Goal: Information Seeking & Learning: Learn about a topic

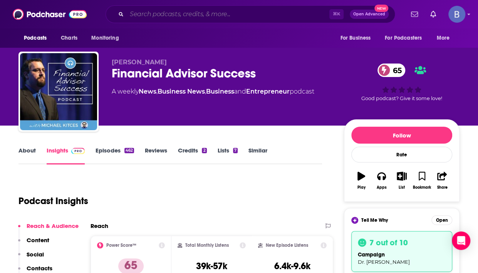
click at [139, 15] on input "Search podcasts, credits, & more..." at bounding box center [228, 14] width 203 height 12
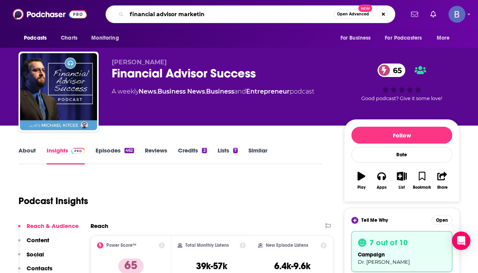
type input "financial advisor marketing"
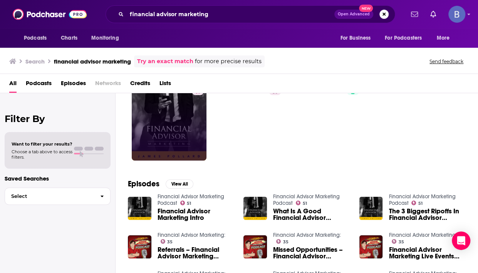
scroll to position [45, 0]
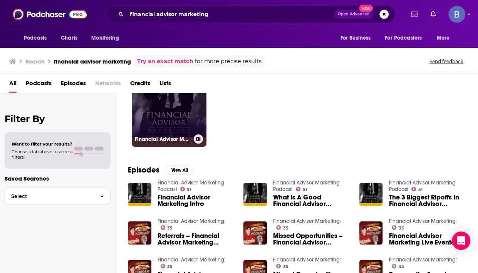
click at [163, 109] on link "51 Financial Advisor Marketing Podcast" at bounding box center [169, 109] width 75 height 75
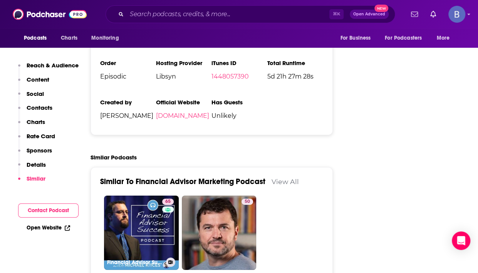
scroll to position [1141, 0]
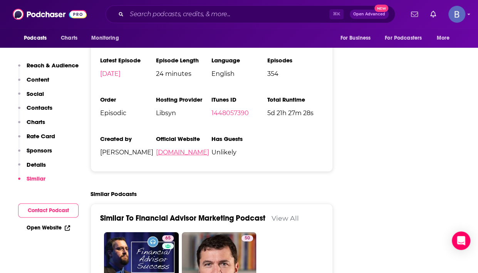
click at [179, 149] on link "[DOMAIN_NAME]" at bounding box center [182, 152] width 53 height 7
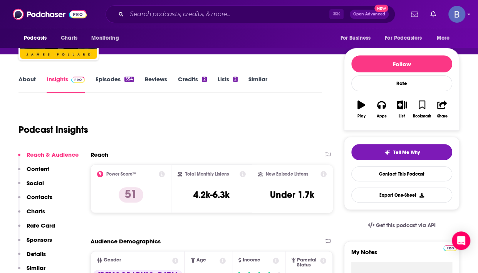
scroll to position [0, 0]
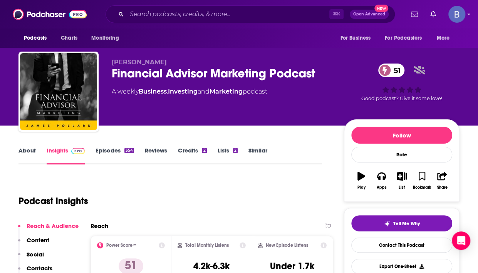
click at [105, 151] on link "Episodes 354" at bounding box center [115, 156] width 39 height 18
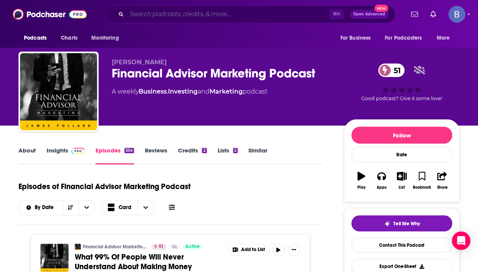
click at [145, 16] on input "Search podcasts, credits, & more..." at bounding box center [228, 14] width 203 height 12
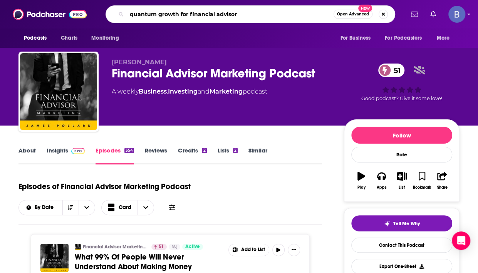
type input "quantum growth for financial advisors"
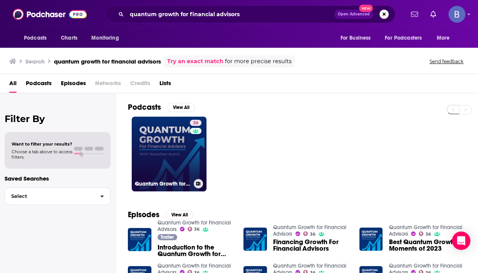
click at [180, 153] on link "36 Quantum Growth for Financial Advisors" at bounding box center [169, 154] width 75 height 75
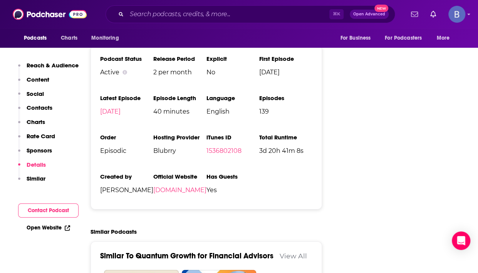
scroll to position [1119, 0]
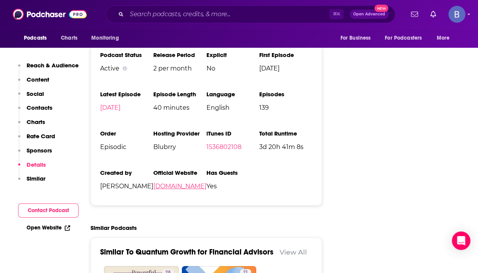
click at [159, 183] on link "[DOMAIN_NAME]" at bounding box center [179, 186] width 53 height 7
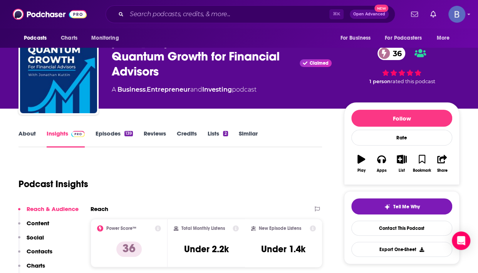
scroll to position [0, 0]
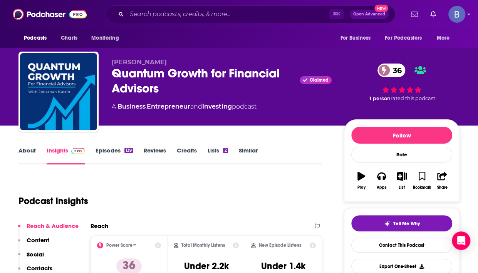
click at [113, 150] on link "Episodes 139" at bounding box center [114, 156] width 37 height 18
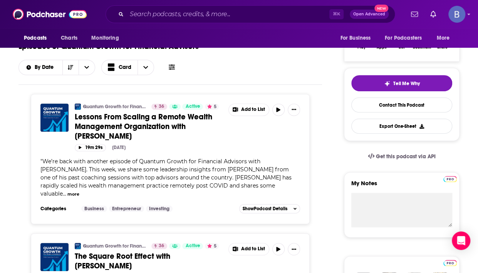
scroll to position [158, 0]
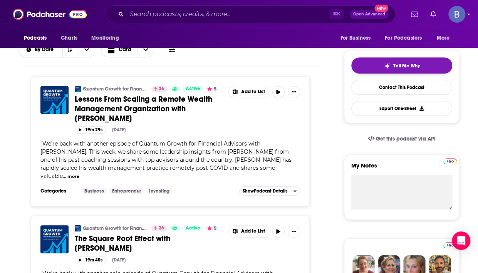
click at [396, 67] on span "Tell Me Why" at bounding box center [406, 66] width 27 height 6
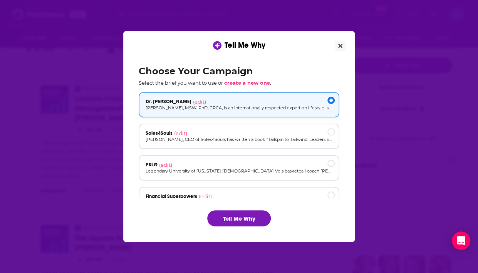
click at [236, 105] on p "[PERSON_NAME], MSW, PhD, CPCA, is an internationally respected expert on lifest…" at bounding box center [239, 108] width 187 height 7
click at [230, 216] on button "Tell Me Why" at bounding box center [239, 218] width 64 height 16
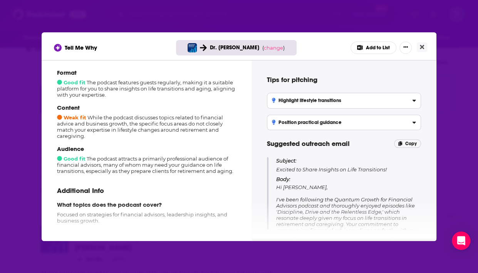
scroll to position [91, 0]
click at [423, 46] on icon "Close" at bounding box center [422, 47] width 4 height 4
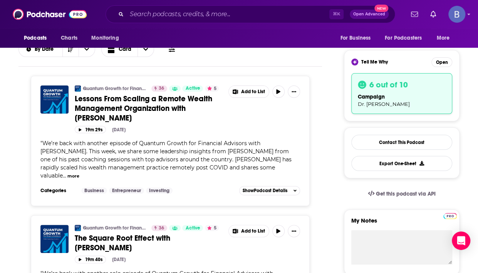
click at [423, 46] on div "Tell Me Why Dr. [PERSON_NAME] ( change ) Add to List How well does this podcast…" at bounding box center [239, 136] width 478 height 273
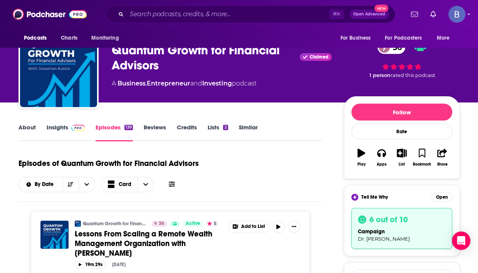
scroll to position [0, 0]
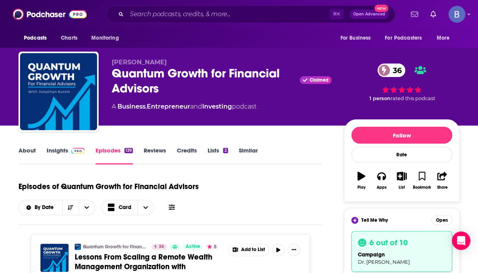
click at [29, 150] on link "About" at bounding box center [26, 156] width 17 height 18
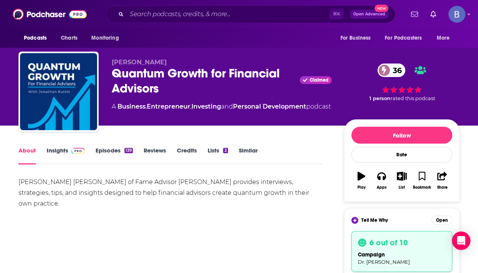
click at [72, 153] on img at bounding box center [77, 151] width 13 height 6
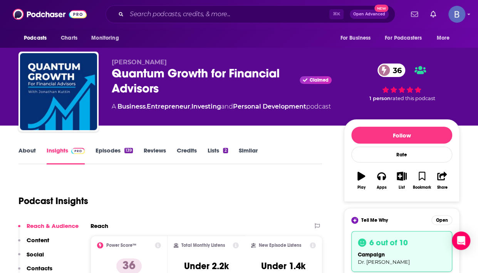
click at [104, 149] on link "Episodes 139" at bounding box center [114, 156] width 37 height 18
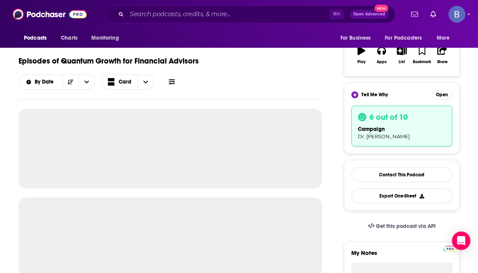
scroll to position [136, 0]
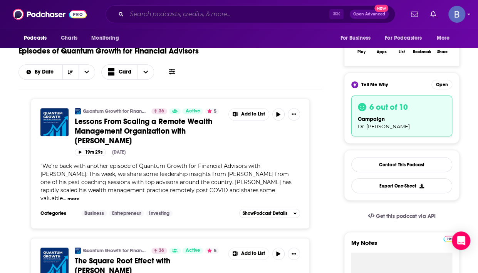
click at [139, 12] on input "Search podcasts, credits, & more..." at bounding box center [228, 14] width 203 height 12
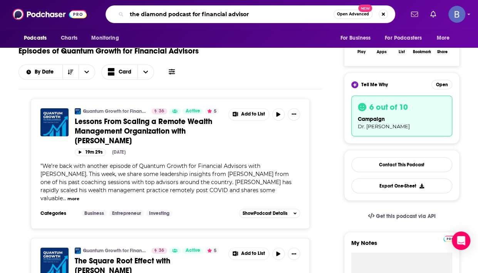
type input "the diamond podcast for financial advisors"
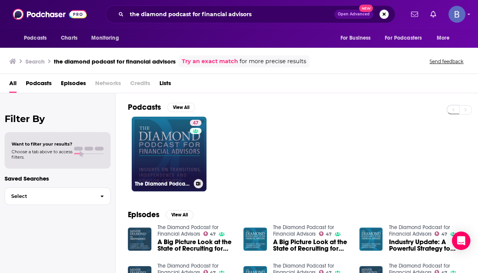
click at [143, 146] on link "47 The Diamond Podcast for Financial Advisors" at bounding box center [169, 154] width 75 height 75
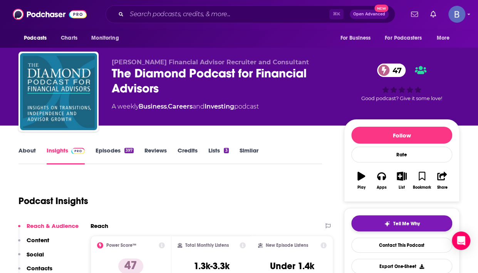
click at [387, 222] on img "button" at bounding box center [387, 224] width 6 height 6
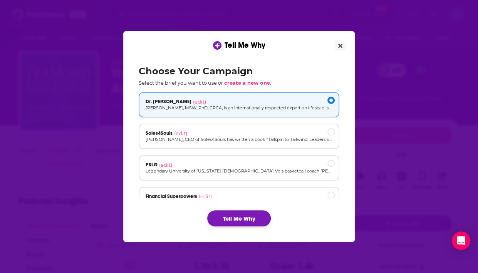
click at [221, 216] on button "Tell Me Why" at bounding box center [239, 218] width 64 height 16
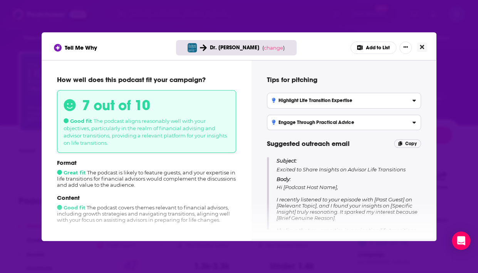
click at [425, 49] on button "Close" at bounding box center [422, 47] width 10 height 10
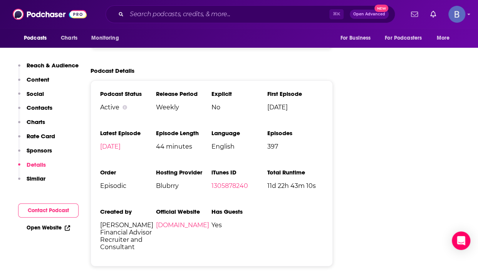
scroll to position [1070, 0]
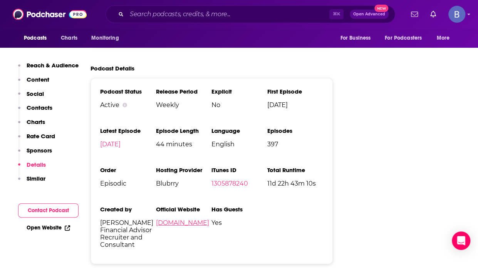
click at [175, 219] on link "[DOMAIN_NAME]" at bounding box center [182, 222] width 53 height 7
click at [139, 14] on input "Search podcasts, credits, & more..." at bounding box center [228, 14] width 203 height 12
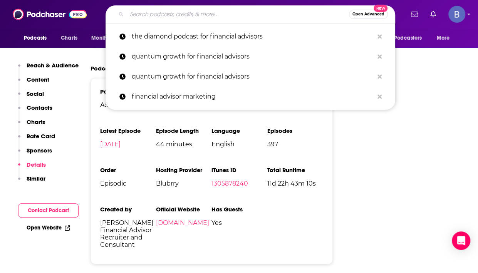
paste input "[PERSON_NAME] on Independence: A Podcast for Financial Advisors"
type input "[PERSON_NAME] on Independence: A Podcast for Financial Advisors"
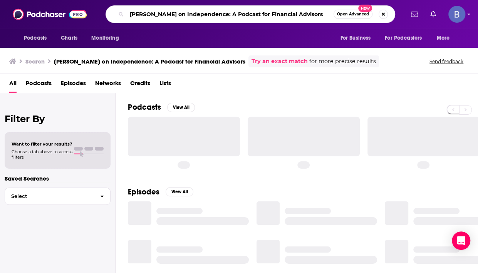
click at [324, 15] on input "[PERSON_NAME] on Independence: A Podcast for Financial Advisors" at bounding box center [230, 14] width 207 height 12
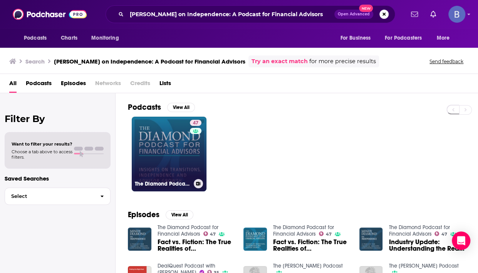
click at [163, 140] on link "47 The Diamond Podcast for Financial Advisors" at bounding box center [169, 154] width 75 height 75
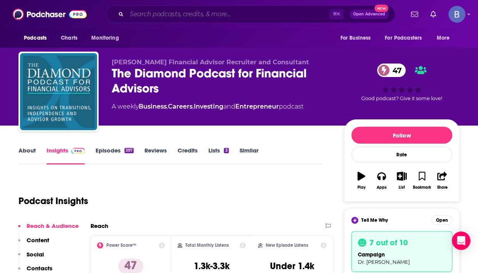
click at [145, 14] on input "Search podcasts, credits, & more..." at bounding box center [228, 14] width 203 height 12
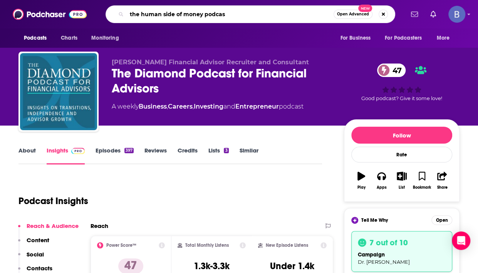
type input "the human side of money podcast"
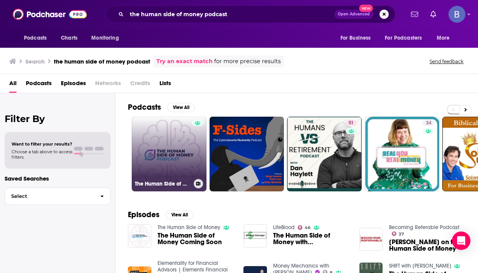
click at [166, 156] on link "The Human Side of Money" at bounding box center [169, 154] width 75 height 75
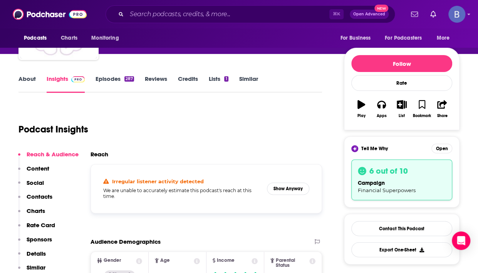
scroll to position [72, 0]
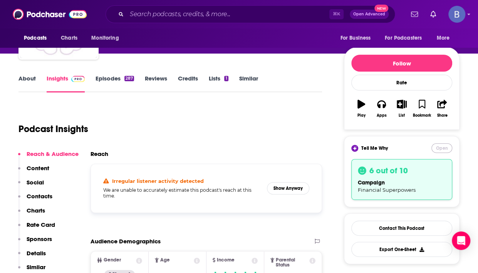
click at [443, 148] on button "Open" at bounding box center [441, 148] width 21 height 10
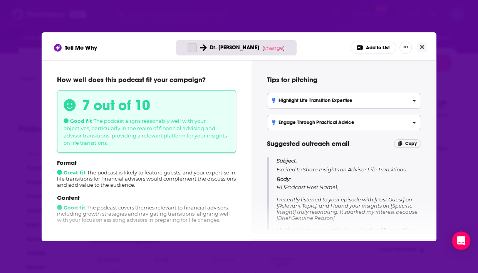
scroll to position [0, 0]
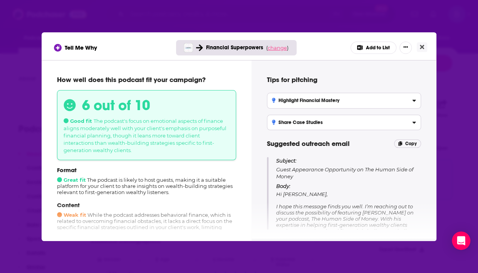
click at [275, 47] on span "change" at bounding box center [277, 48] width 19 height 6
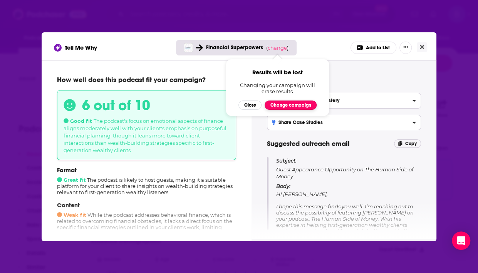
click at [285, 106] on button "Change campaign" at bounding box center [291, 105] width 52 height 9
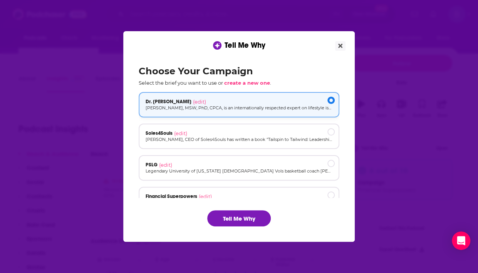
click at [200, 106] on p "[PERSON_NAME], MSW, PhD, CPCA, is an internationally respected expert on lifest…" at bounding box center [239, 108] width 187 height 7
click at [230, 214] on button "Tell Me Why" at bounding box center [239, 218] width 64 height 16
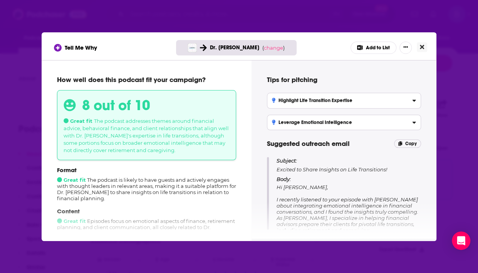
click at [422, 48] on icon "Close" at bounding box center [422, 47] width 4 height 4
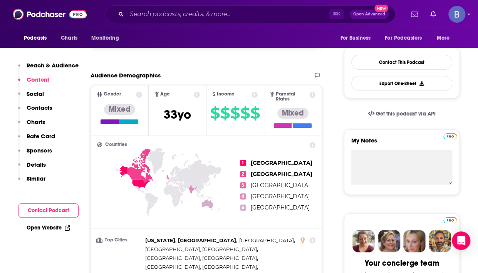
scroll to position [212, 0]
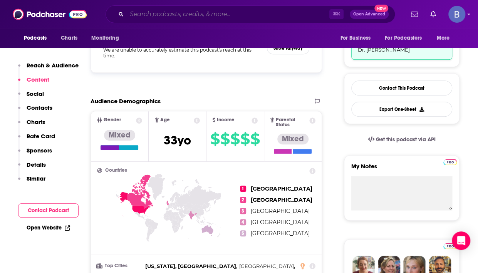
click at [225, 12] on input "Search podcasts, credits, & more..." at bounding box center [228, 14] width 203 height 12
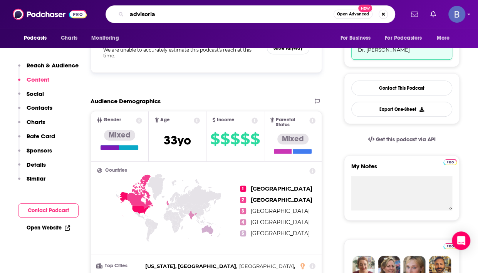
type input "advisorlab"
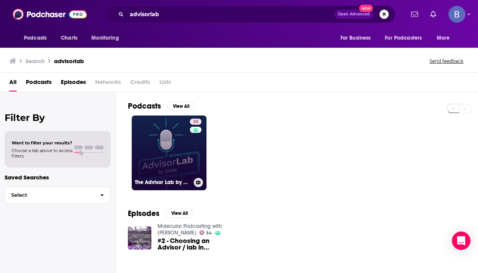
click at [152, 131] on link "35 The Advisor Lab by CION" at bounding box center [169, 153] width 75 height 75
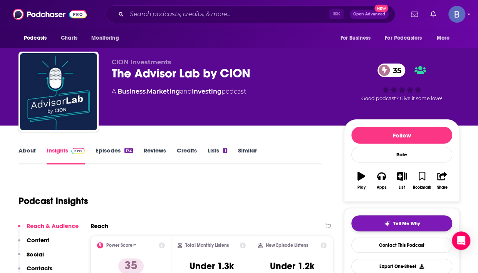
click at [396, 223] on span "Tell Me Why" at bounding box center [406, 224] width 27 height 6
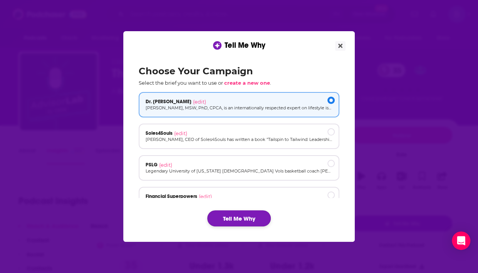
click at [239, 216] on button "Tell Me Why" at bounding box center [239, 218] width 64 height 16
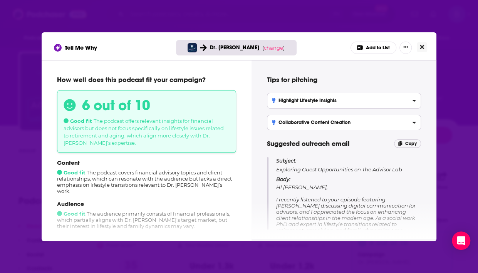
click at [424, 47] on button "Close" at bounding box center [422, 47] width 10 height 10
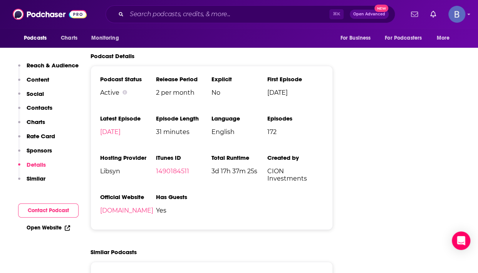
scroll to position [1041, 0]
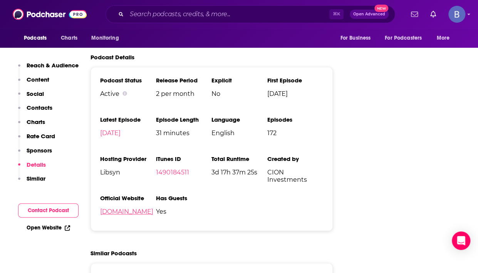
click at [130, 208] on link "[DOMAIN_NAME]" at bounding box center [126, 211] width 53 height 7
